Goal: Task Accomplishment & Management: Manage account settings

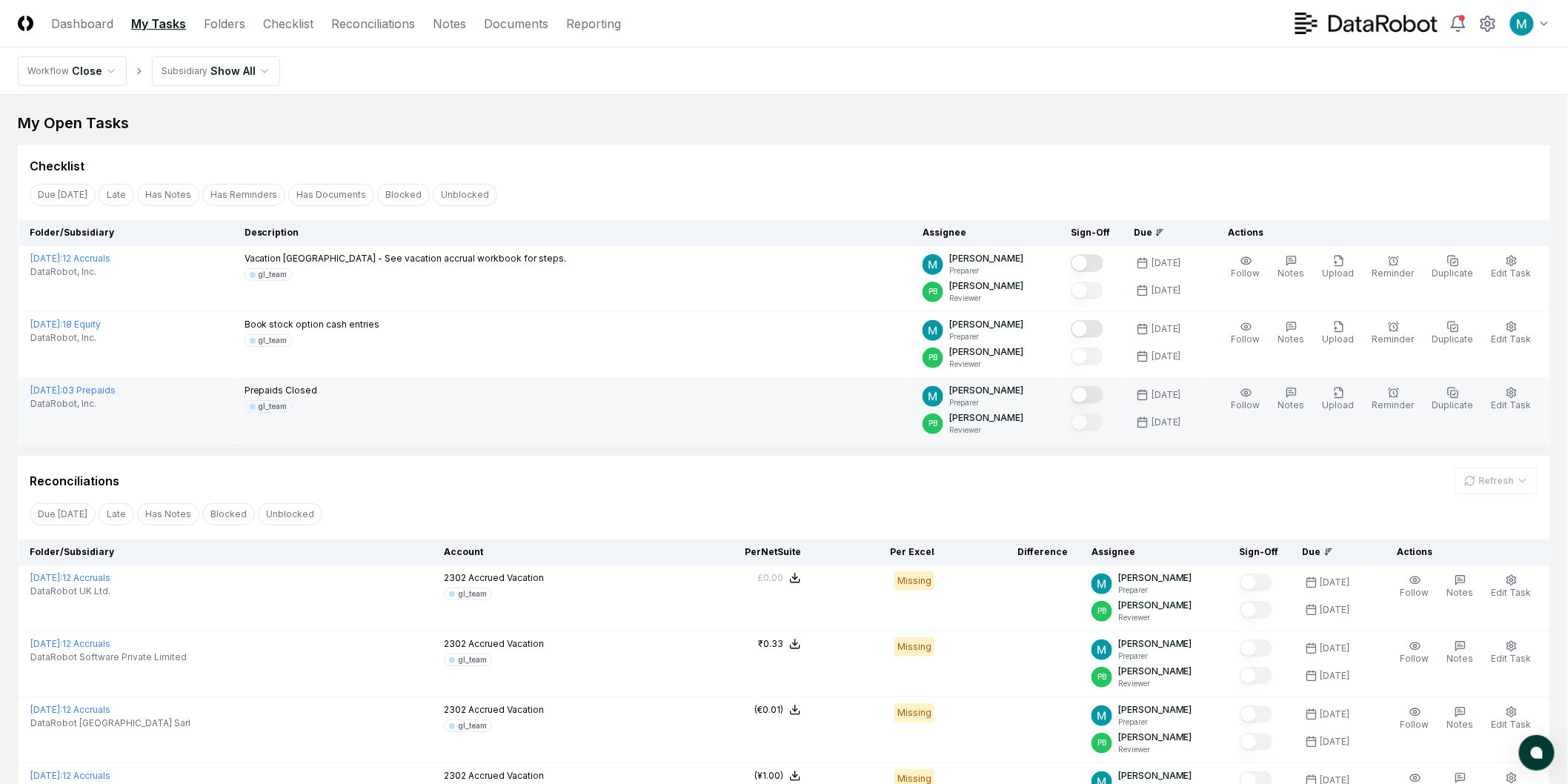
click at [1092, 397] on button "Mark complete" at bounding box center [1087, 395] width 33 height 18
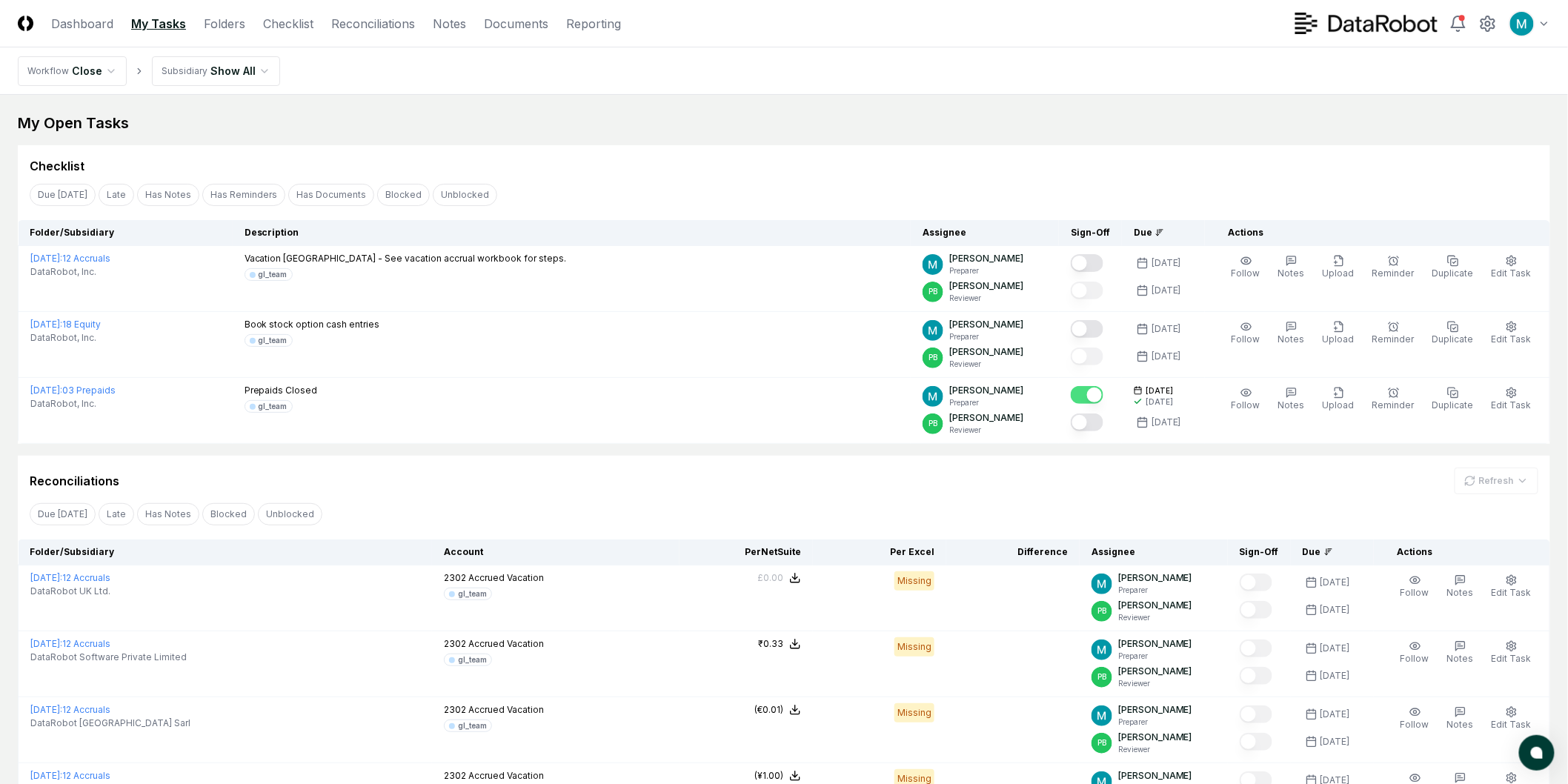
click at [842, 456] on div "Reconciliations Refresh" at bounding box center [784, 474] width 1532 height 38
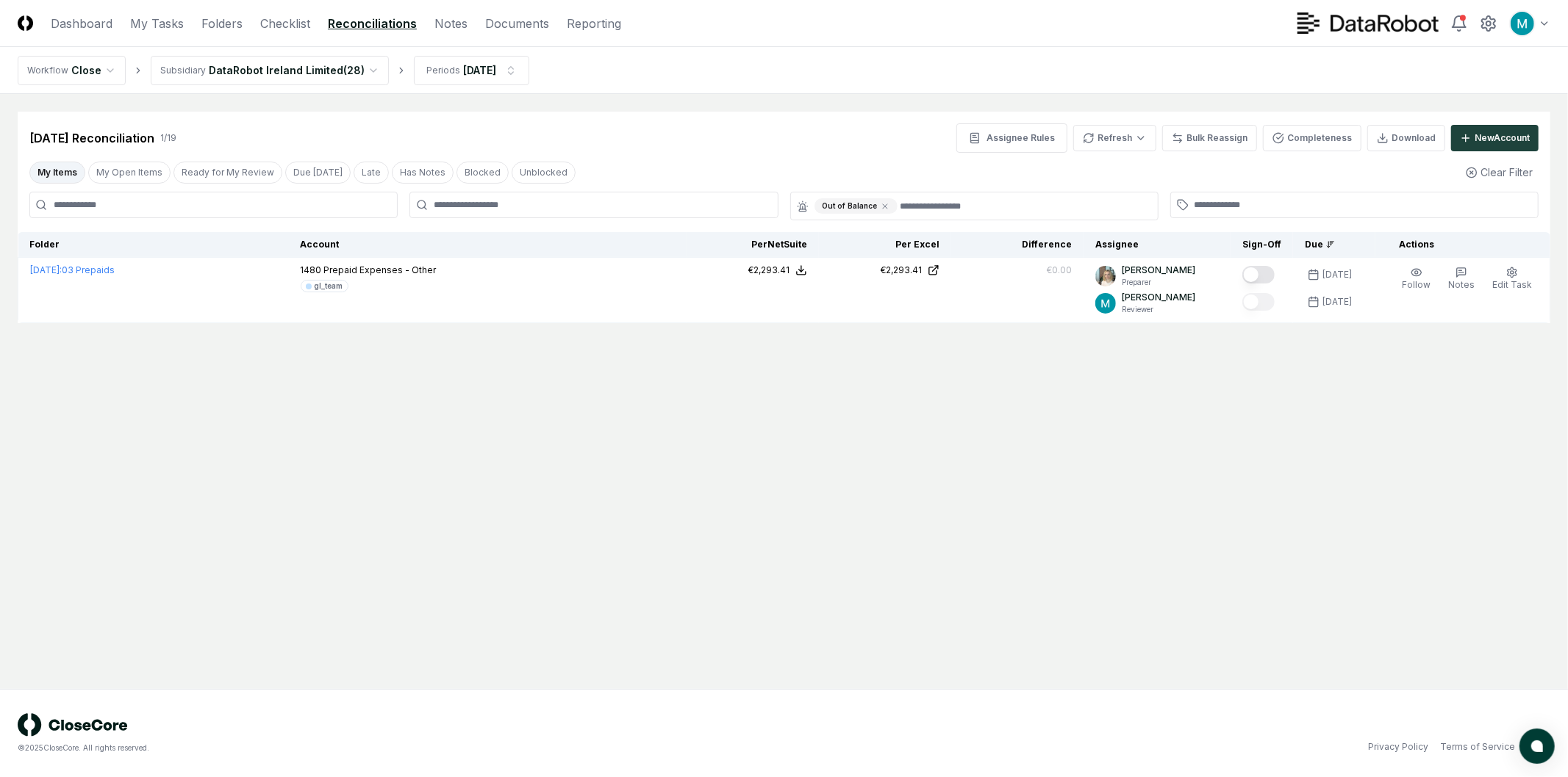
click at [740, 431] on main "Cancel Reassign Sep 2025 Reconciliation 1 / 19 Assignee Rules Refresh Bulk Reas…" at bounding box center [784, 392] width 1568 height 595
click at [883, 206] on icon at bounding box center [885, 206] width 5 height 5
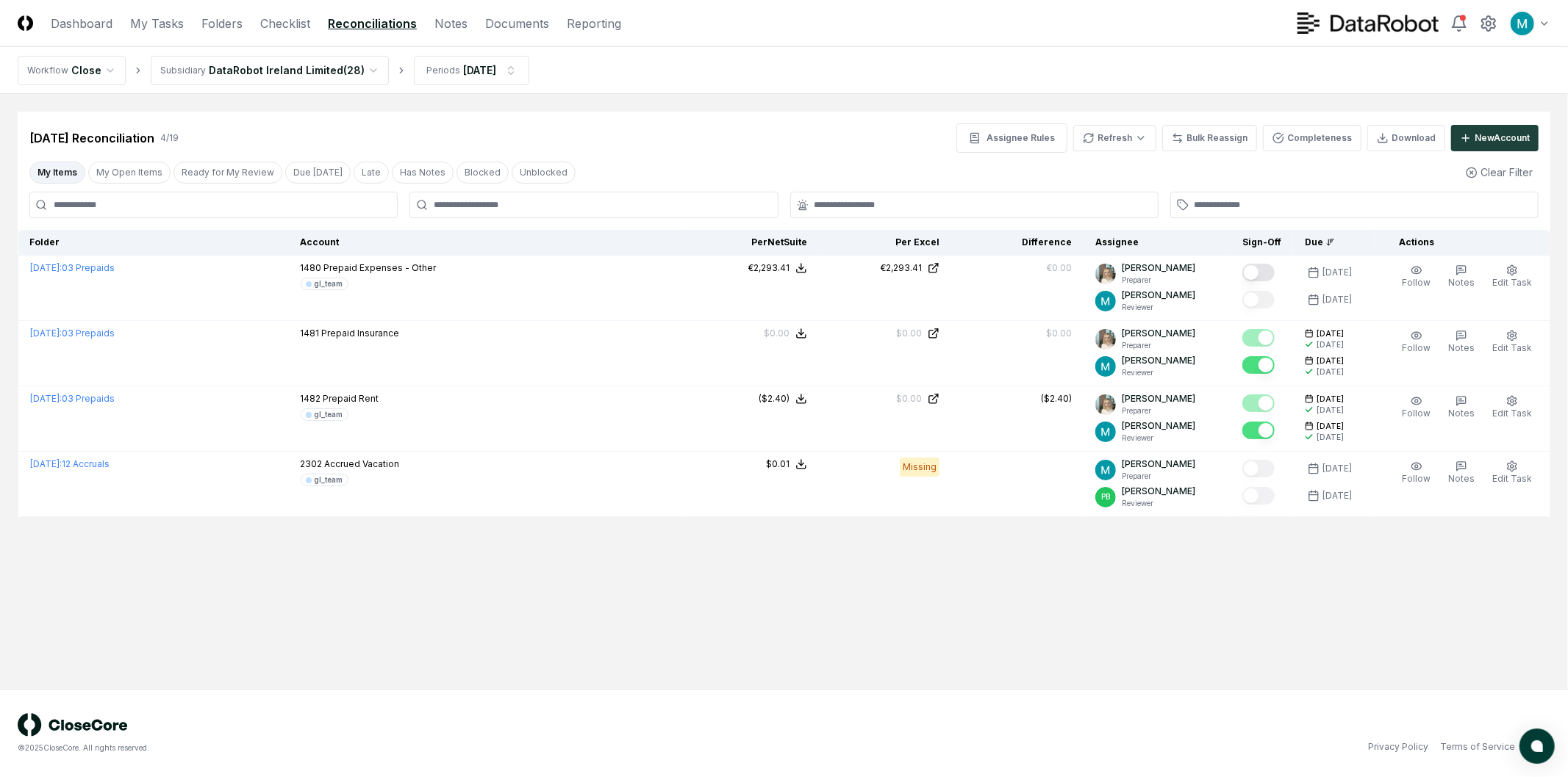
click at [753, 162] on div "My Items My Open Items Ready for My Review Due Today Late Has Notes Blocked Unb…" at bounding box center [784, 172] width 1532 height 27
click at [319, 61] on html "CloseCore Dashboard My Tasks Folders Checklist Reconciliations Notes Documents …" at bounding box center [784, 388] width 1568 height 777
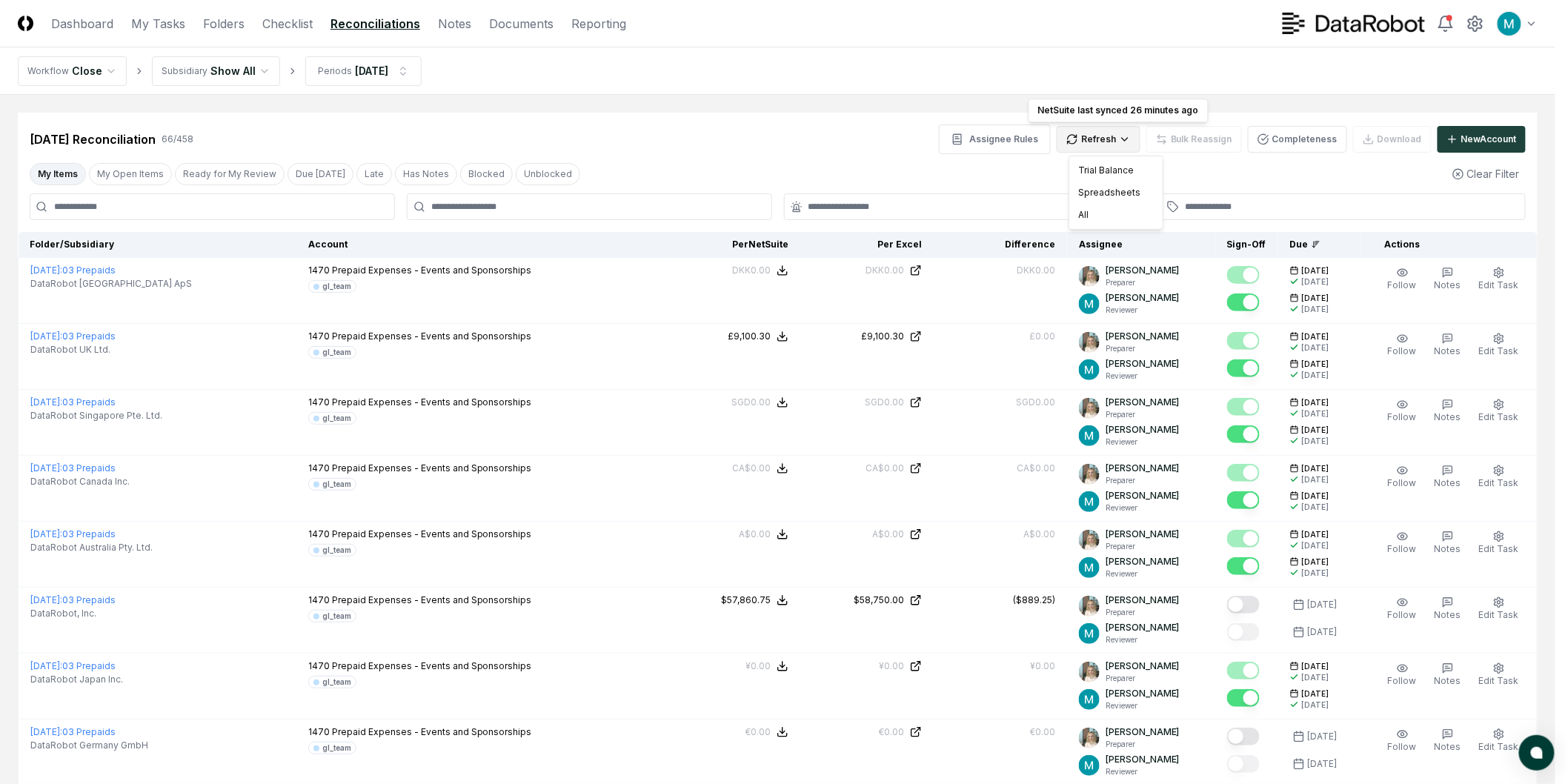
click at [1110, 211] on div "All" at bounding box center [1116, 215] width 87 height 23
